Goal: Task Accomplishment & Management: Use online tool/utility

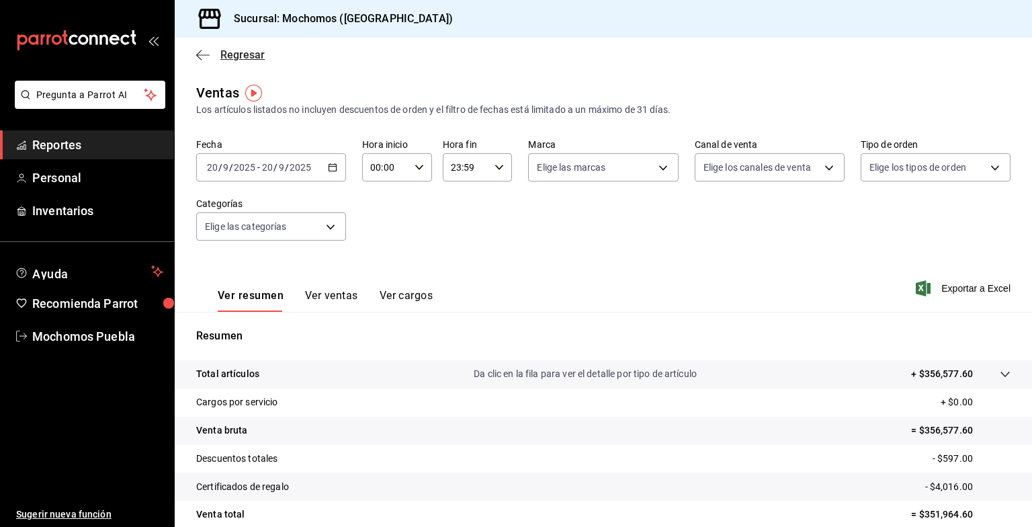
click at [236, 54] on span "Regresar" at bounding box center [242, 54] width 44 height 13
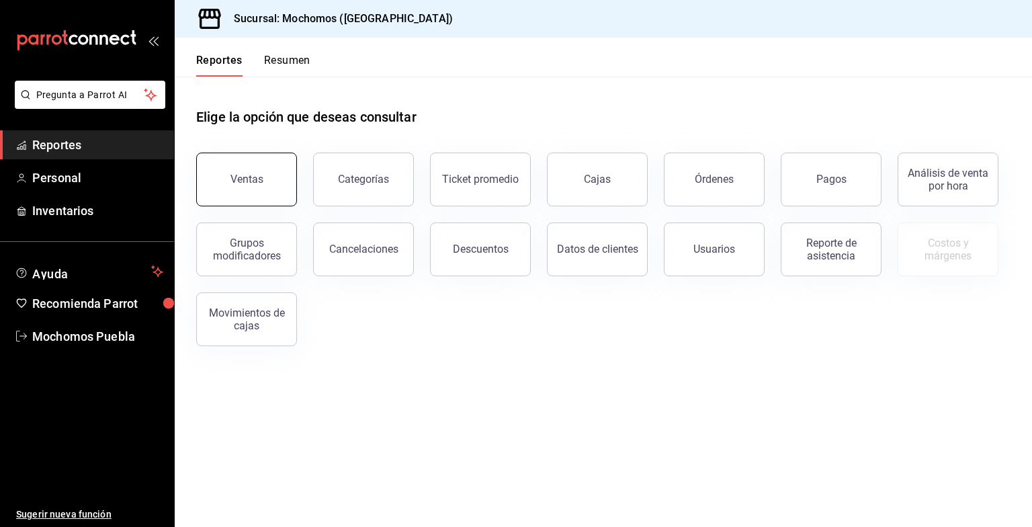
click at [247, 188] on button "Ventas" at bounding box center [246, 180] width 101 height 54
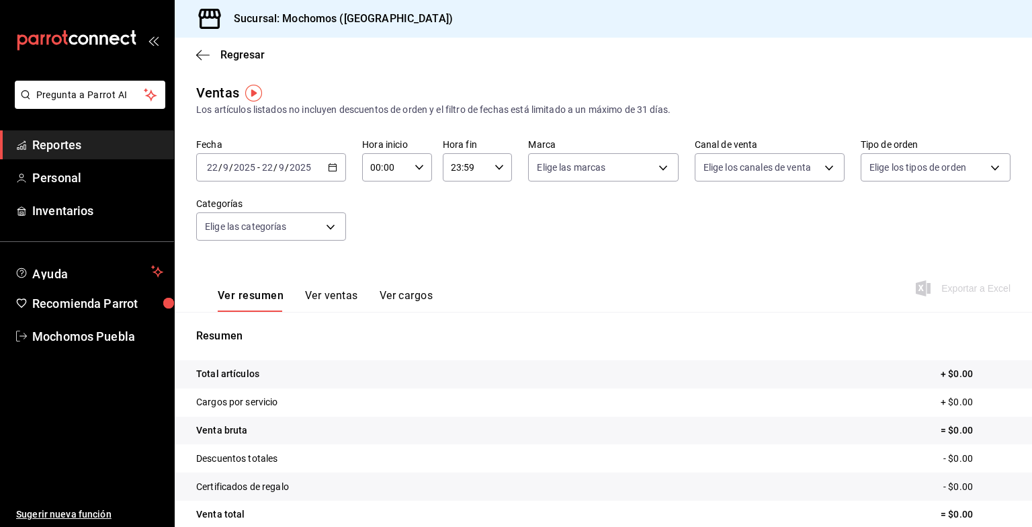
click at [333, 172] on icon "button" at bounding box center [332, 167] width 9 height 9
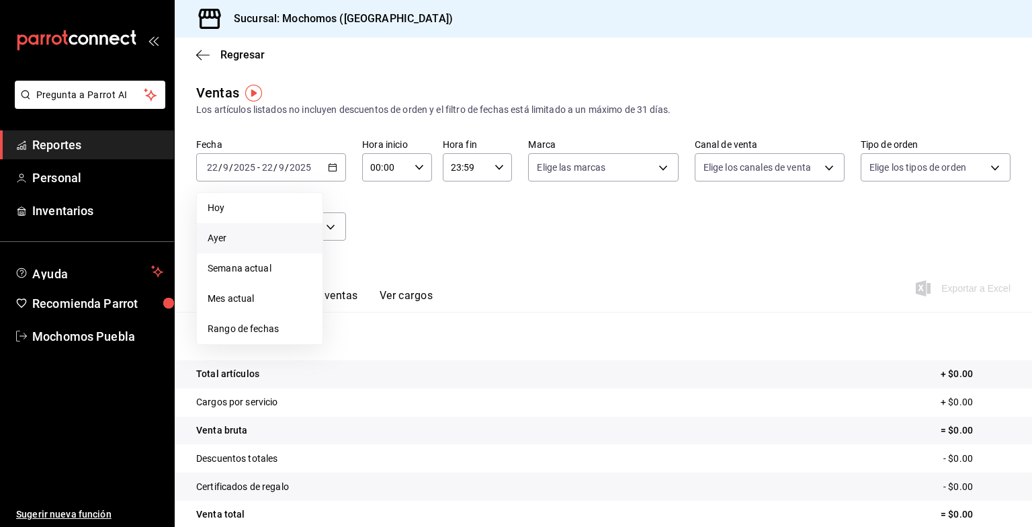
click at [215, 237] on span "Ayer" at bounding box center [260, 238] width 104 height 14
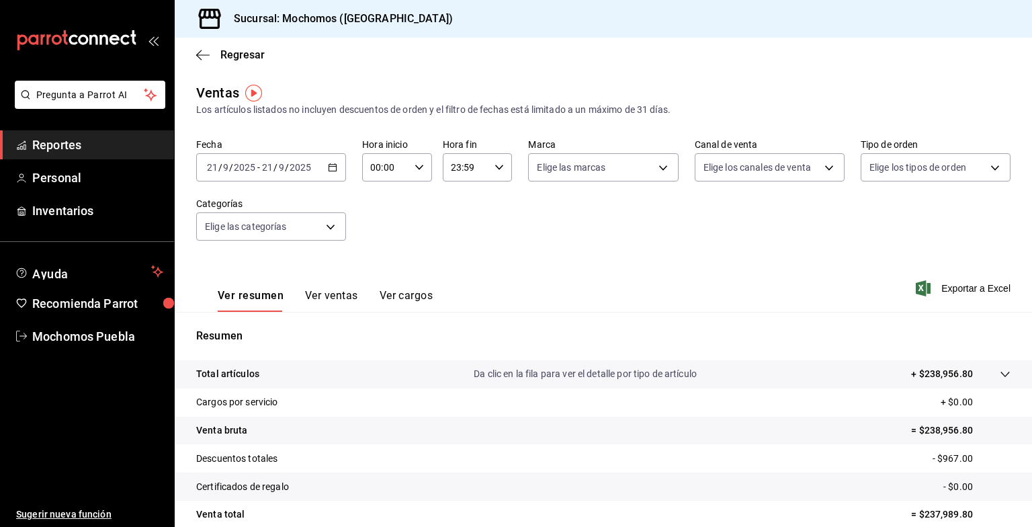
click at [333, 172] on icon "button" at bounding box center [332, 167] width 9 height 9
click at [232, 199] on li "Hoy" at bounding box center [260, 208] width 126 height 30
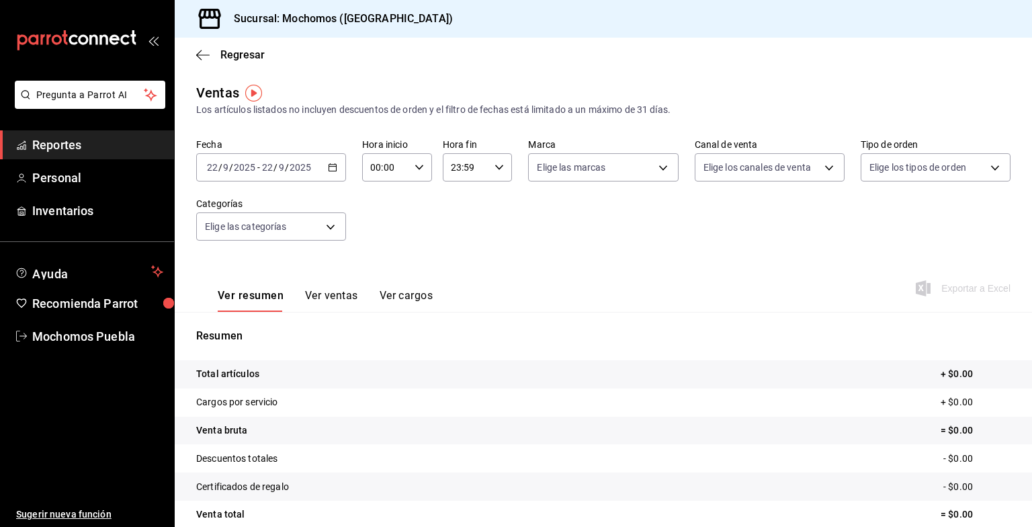
click at [332, 167] on icon "button" at bounding box center [332, 167] width 9 height 9
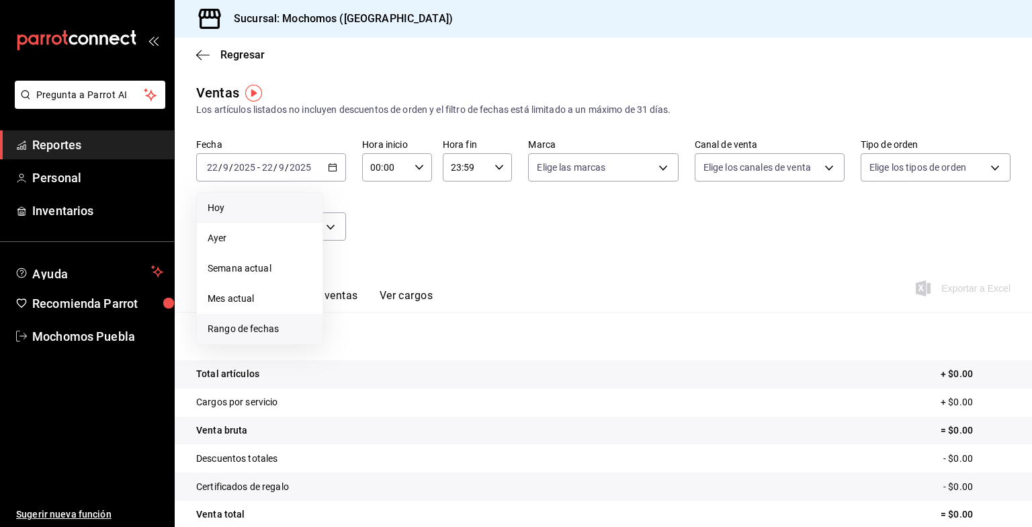
click at [255, 331] on span "Rango de fechas" at bounding box center [260, 329] width 104 height 14
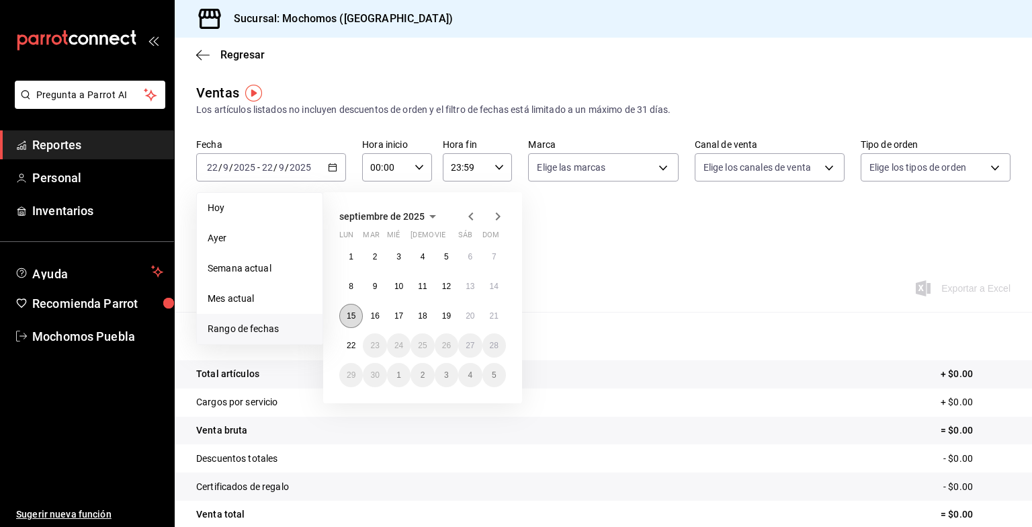
click at [347, 319] on abbr "15" at bounding box center [351, 315] width 9 height 9
click at [494, 313] on abbr "21" at bounding box center [494, 315] width 9 height 9
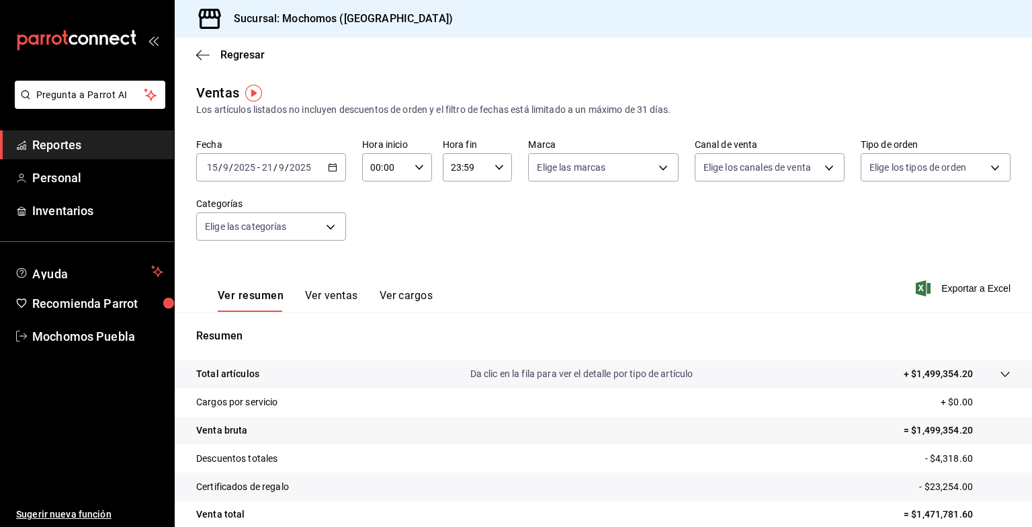
click at [334, 164] on icon "button" at bounding box center [332, 167] width 9 height 9
click at [583, 258] on div "Ver resumen Ver ventas Ver cargos Exportar a Excel" at bounding box center [604, 284] width 858 height 55
click at [335, 172] on icon "button" at bounding box center [332, 167] width 9 height 9
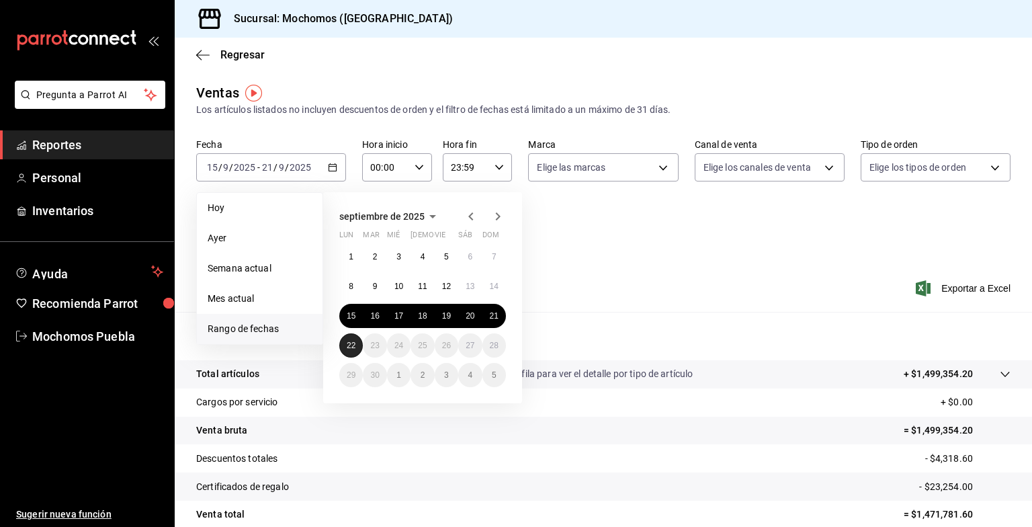
click at [352, 341] on abbr "22" at bounding box center [351, 345] width 9 height 9
click at [352, 345] on abbr "22" at bounding box center [351, 345] width 9 height 9
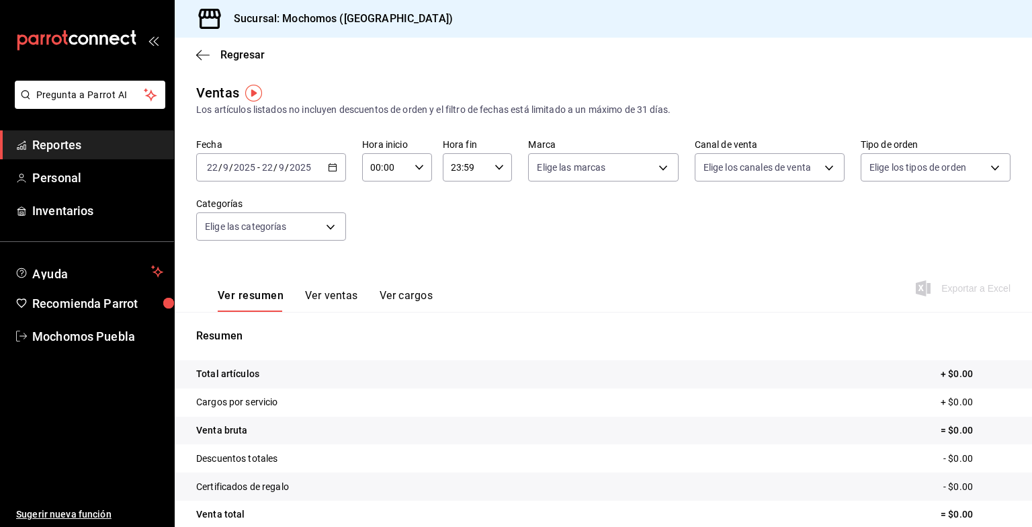
click at [333, 169] on icon "button" at bounding box center [332, 167] width 9 height 9
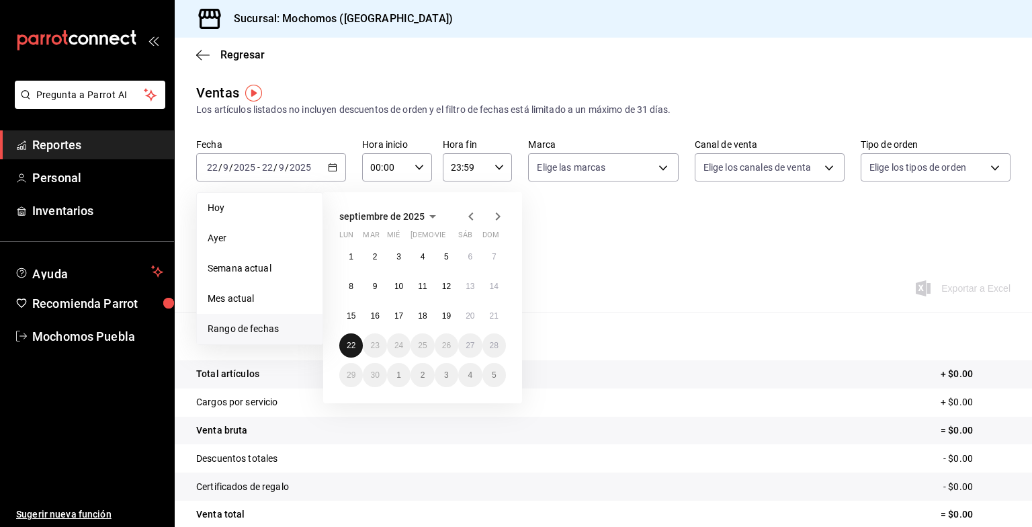
click at [354, 341] on abbr "22" at bounding box center [351, 345] width 9 height 9
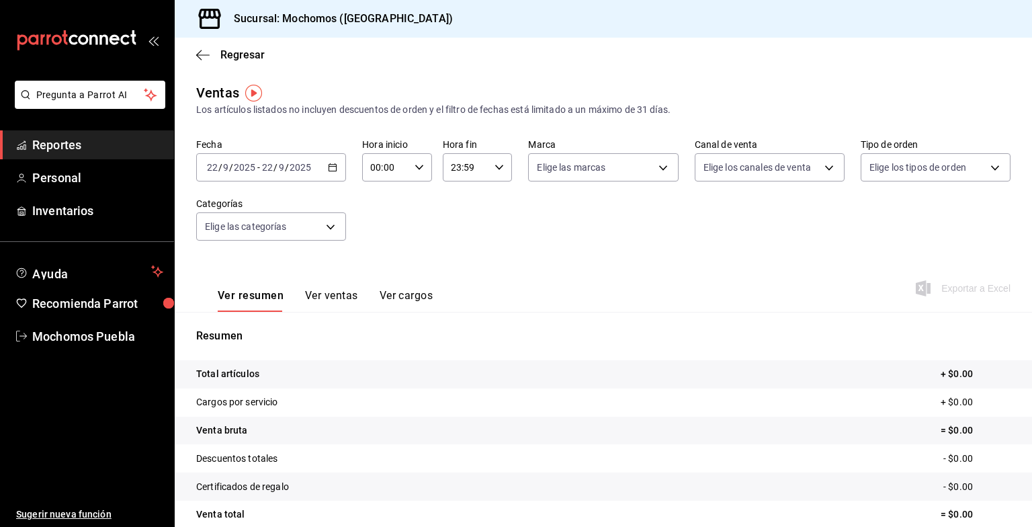
click at [657, 323] on div "Resumen Total artículos + $0.00 Cargos por servicio + $0.00 Venta bruta = $0.00…" at bounding box center [604, 456] width 858 height 289
click at [329, 172] on div "[DATE] [DATE] - [DATE] [DATE]" at bounding box center [271, 167] width 150 height 28
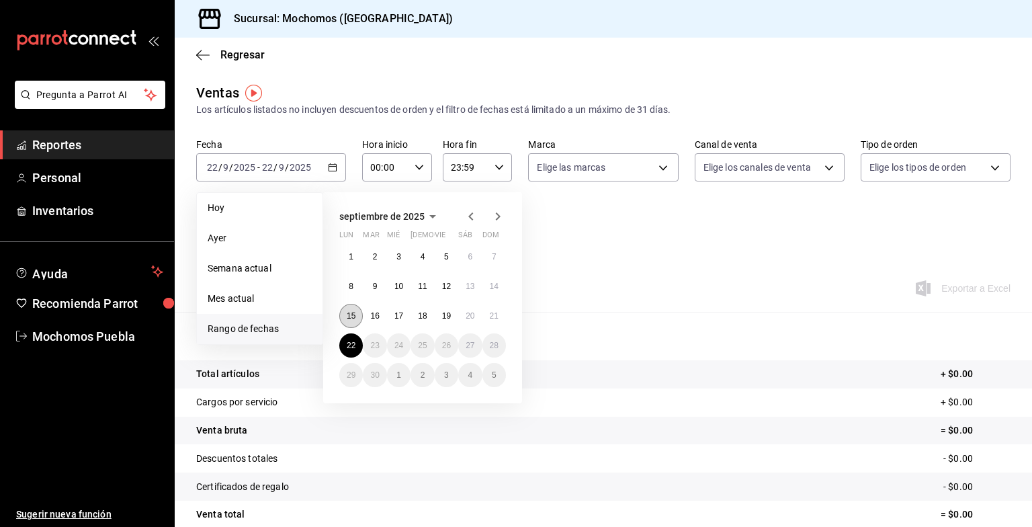
click at [352, 313] on abbr "15" at bounding box center [351, 315] width 9 height 9
click at [256, 331] on span "Rango de fechas" at bounding box center [260, 329] width 104 height 14
click at [347, 315] on abbr "15" at bounding box center [351, 315] width 9 height 9
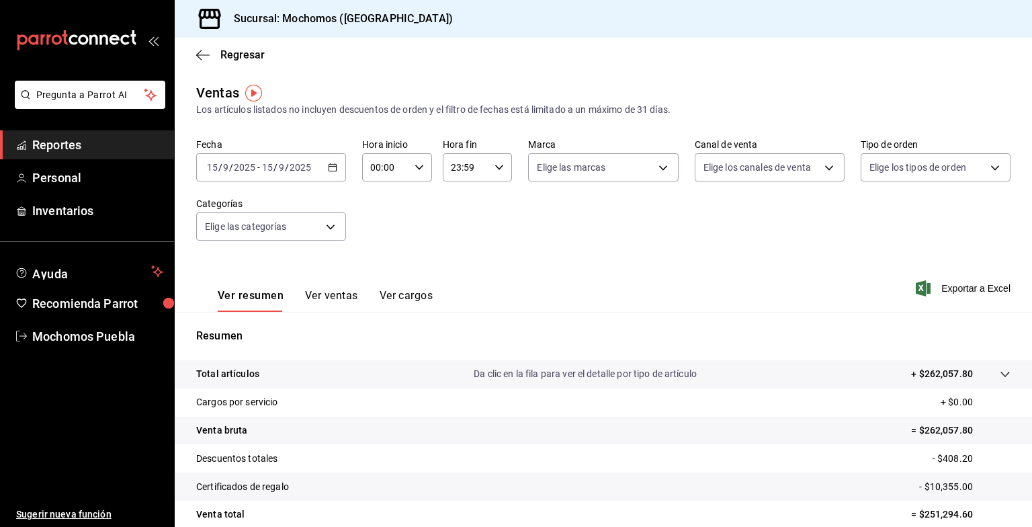
click at [339, 173] on div "[DATE] [DATE] - [DATE] [DATE]" at bounding box center [271, 167] width 150 height 28
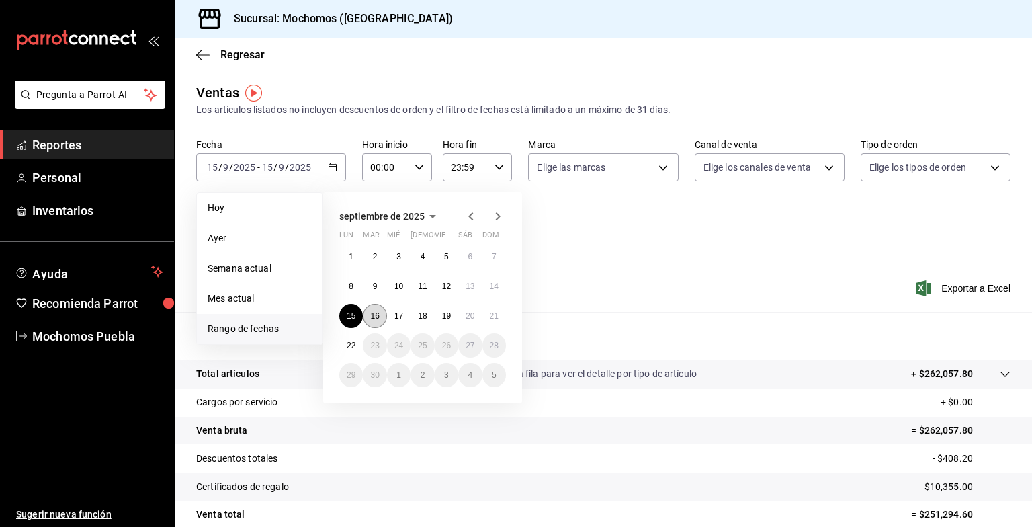
click at [379, 322] on button "16" at bounding box center [375, 316] width 24 height 24
click at [352, 313] on abbr "15" at bounding box center [351, 315] width 9 height 9
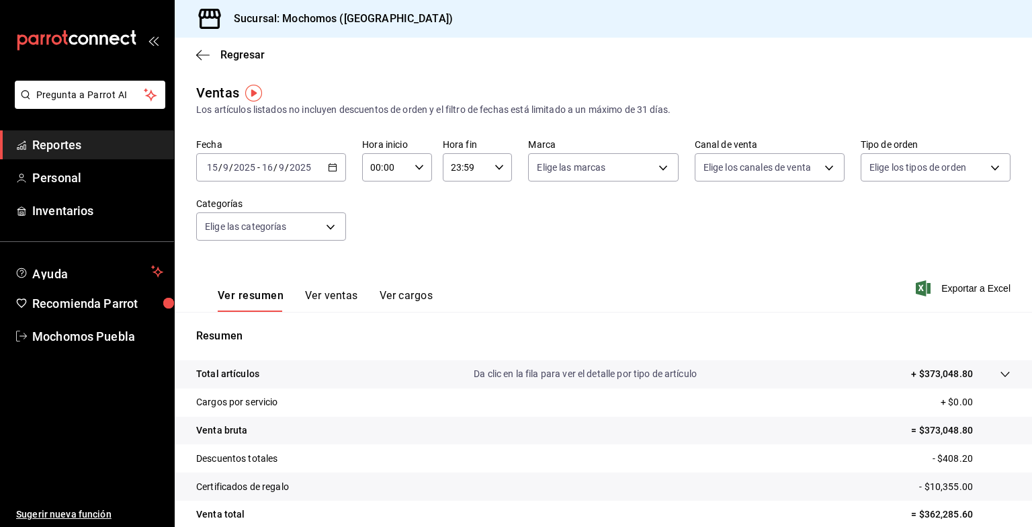
click at [336, 160] on div "[DATE] [DATE] - [DATE] [DATE]" at bounding box center [271, 167] width 150 height 28
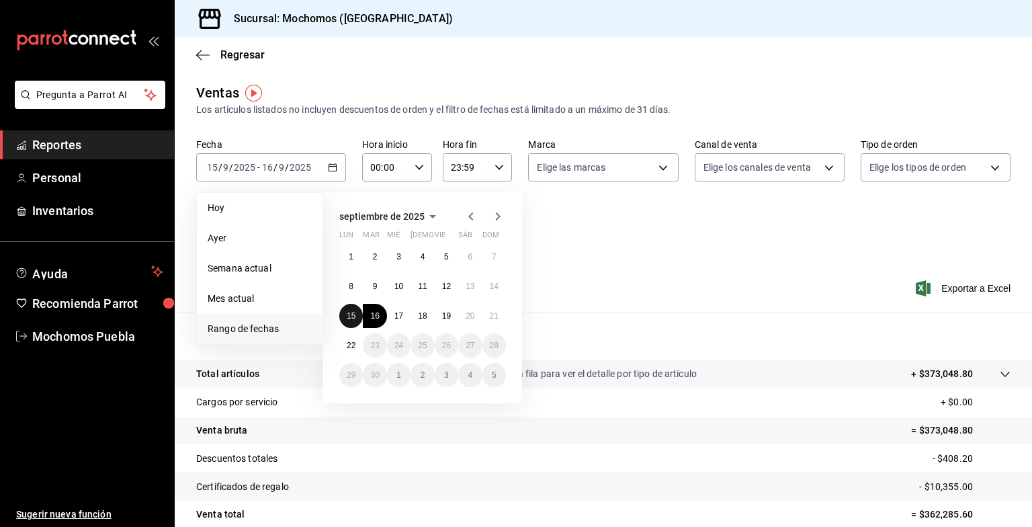
click at [352, 312] on abbr "15" at bounding box center [351, 315] width 9 height 9
click at [401, 308] on button "17" at bounding box center [399, 316] width 24 height 24
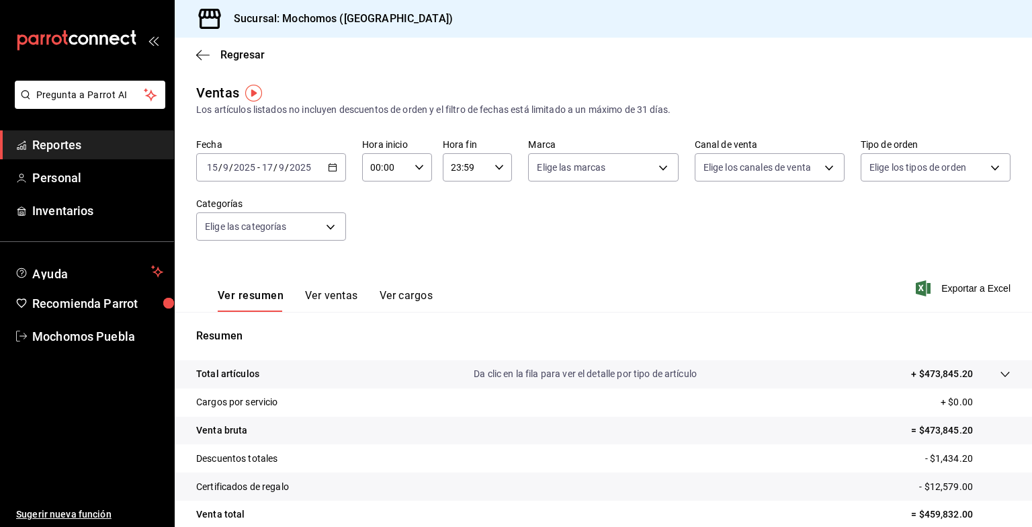
click at [330, 166] on icon "button" at bounding box center [332, 167] width 9 height 9
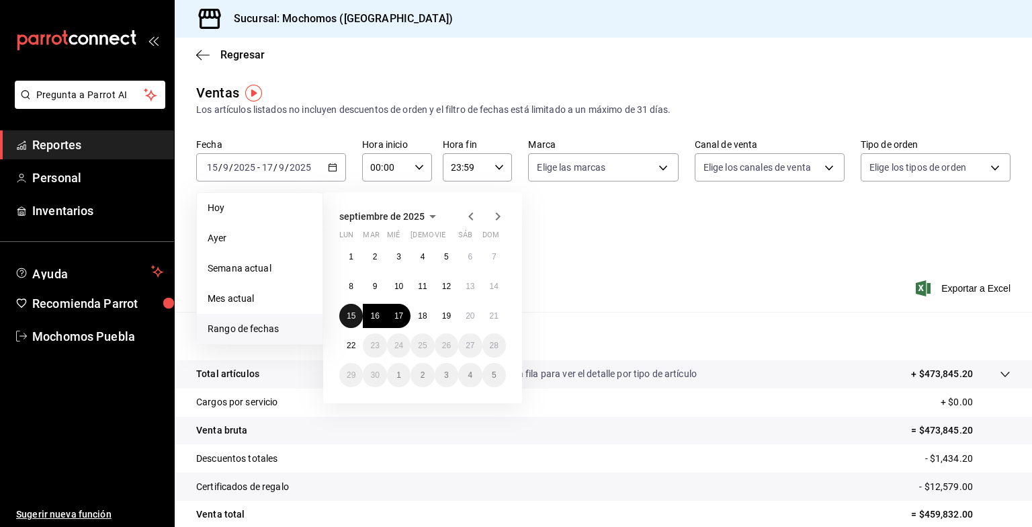
click at [348, 312] on abbr "15" at bounding box center [351, 315] width 9 height 9
click at [422, 313] on abbr "18" at bounding box center [422, 315] width 9 height 9
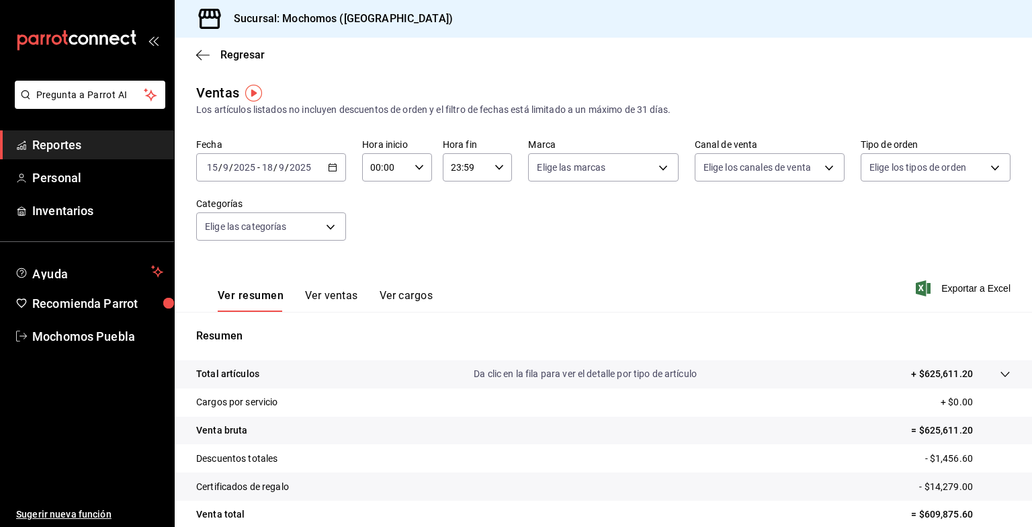
click at [335, 167] on icon "button" at bounding box center [332, 167] width 9 height 9
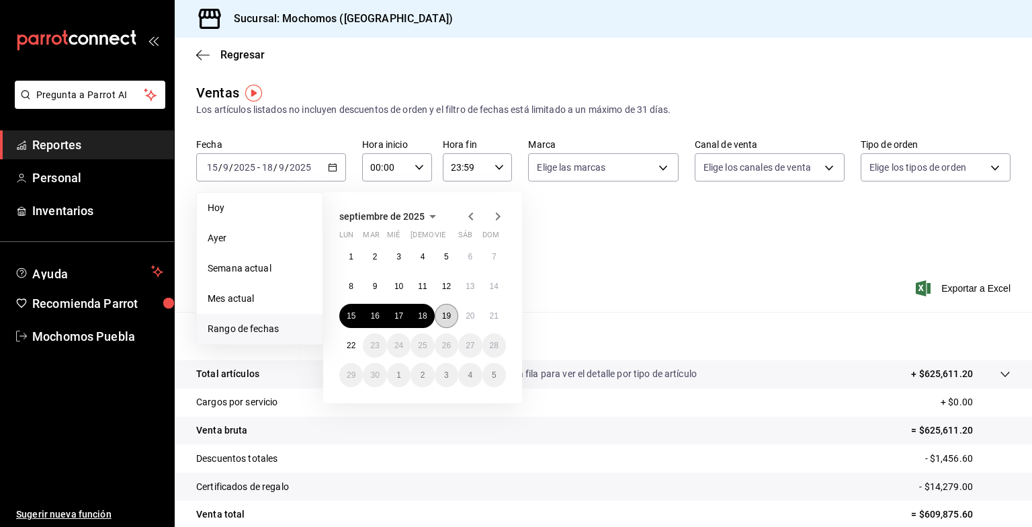
click at [446, 322] on button "19" at bounding box center [447, 316] width 24 height 24
click at [350, 316] on abbr "15" at bounding box center [351, 315] width 9 height 9
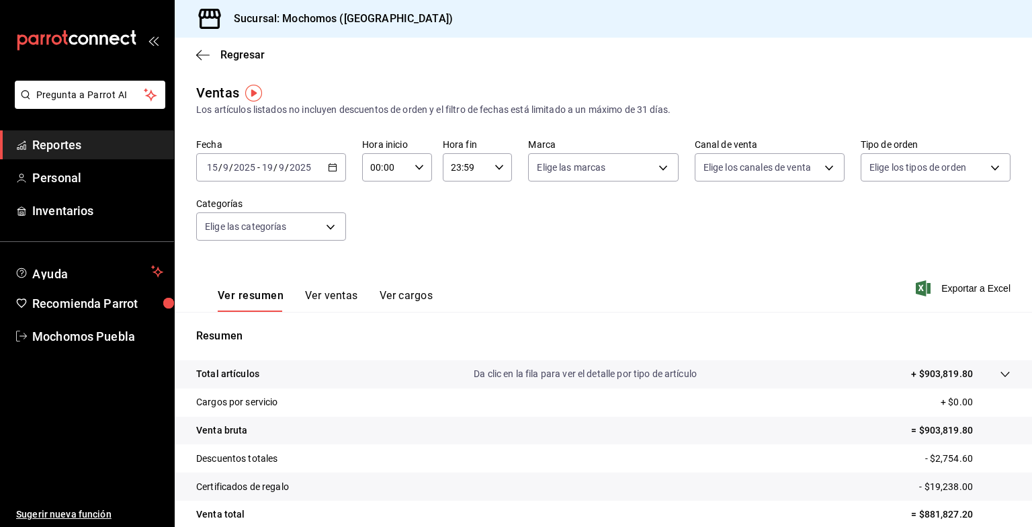
click at [329, 167] on \(Stroke\) "button" at bounding box center [332, 166] width 7 height 1
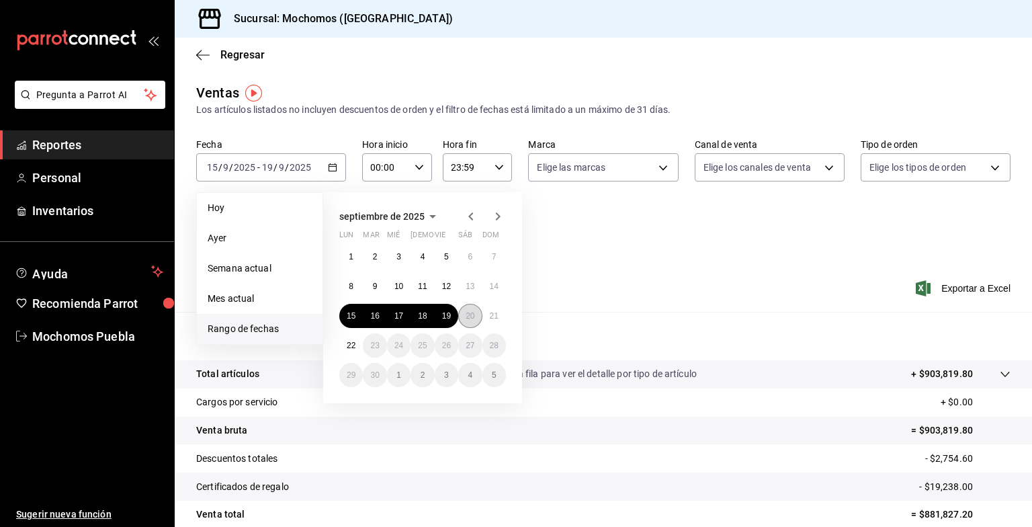
click at [467, 315] on abbr "20" at bounding box center [470, 315] width 9 height 9
click at [358, 311] on button "15" at bounding box center [351, 316] width 24 height 24
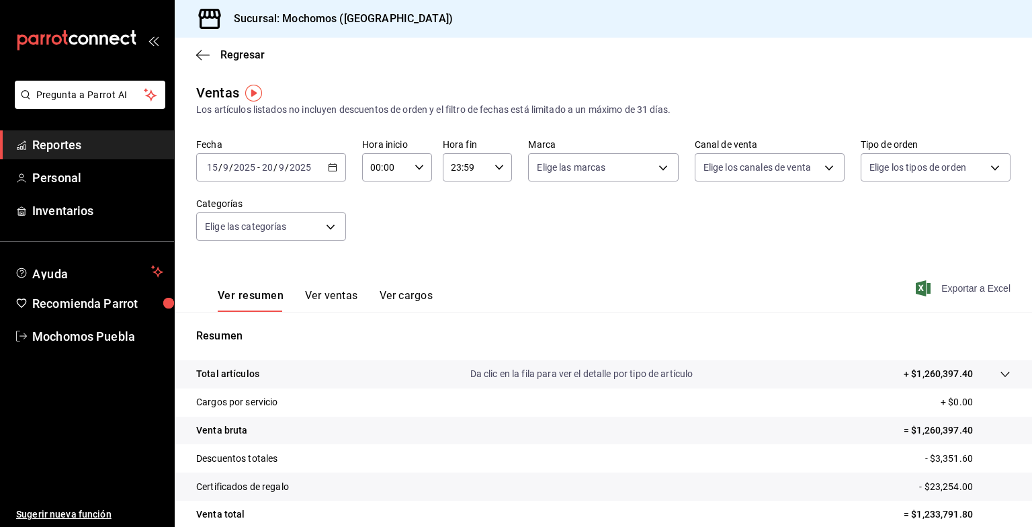
click at [956, 290] on span "Exportar a Excel" at bounding box center [965, 288] width 92 height 16
